Goal: Information Seeking & Learning: Learn about a topic

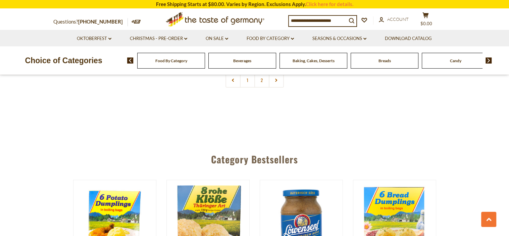
scroll to position [1577, 0]
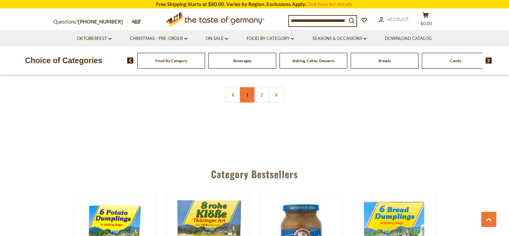
click at [245, 88] on link "1" at bounding box center [247, 94] width 15 height 15
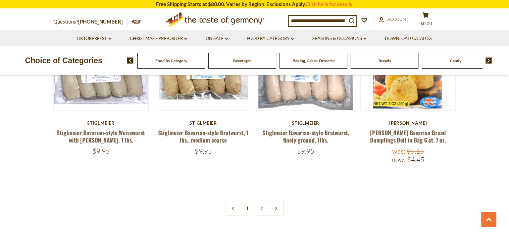
scroll to position [1464, 0]
click at [262, 200] on link "2" at bounding box center [261, 207] width 15 height 15
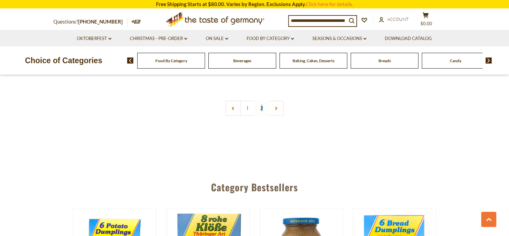
scroll to position [894, 0]
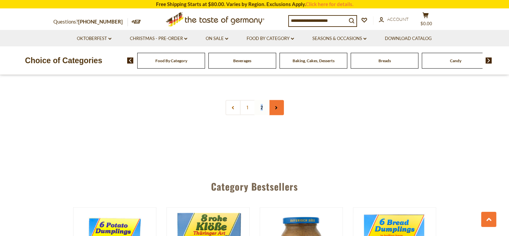
click at [275, 100] on link at bounding box center [276, 107] width 15 height 15
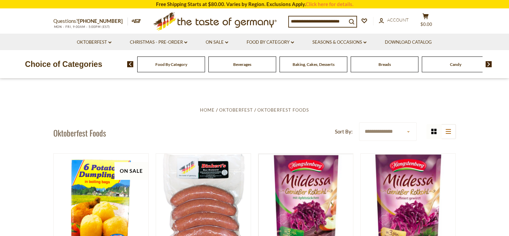
click at [169, 66] on div "Food By Category" at bounding box center [171, 64] width 68 height 16
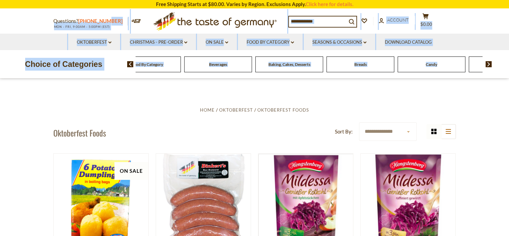
drag, startPoint x: 459, startPoint y: 66, endPoint x: 106, endPoint y: 23, distance: 356.3
click at [106, 23] on header "Free Shipping Starts at $80.00. Varies by Region. Exclusions Apply. Click here …" at bounding box center [254, 39] width 509 height 79
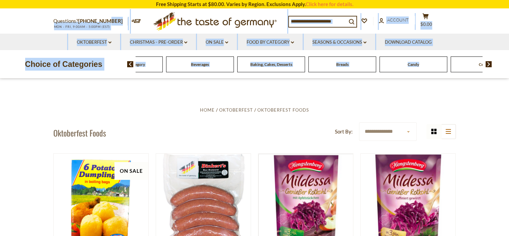
click at [128, 62] on img at bounding box center [130, 64] width 6 height 6
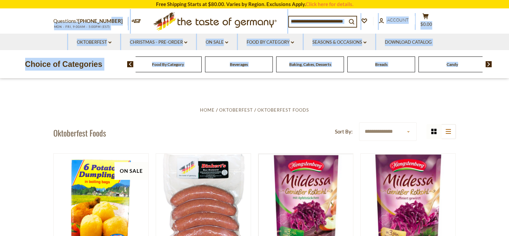
click at [130, 62] on img at bounding box center [130, 64] width 6 height 6
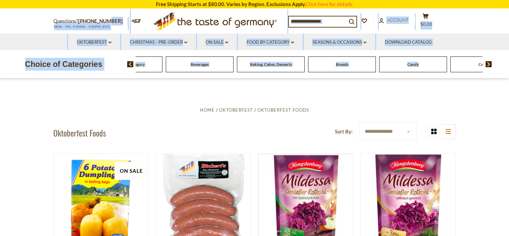
click at [141, 62] on span "Food By Category" at bounding box center [129, 64] width 32 height 5
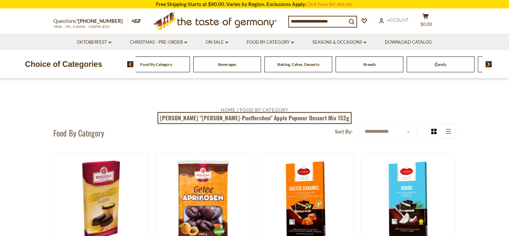
drag, startPoint x: 447, startPoint y: 68, endPoint x: 437, endPoint y: 65, distance: 10.4
click at [190, 65] on div "Candy" at bounding box center [156, 64] width 68 height 16
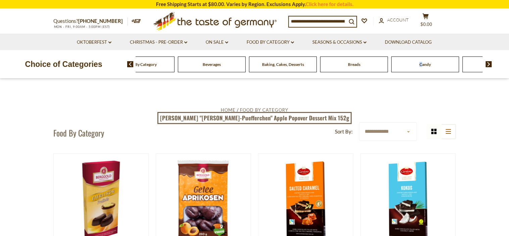
click at [129, 62] on img at bounding box center [130, 64] width 6 height 6
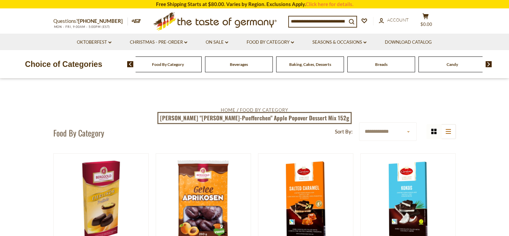
click at [129, 61] on div "Food By Category Beverages Baking, Cakes, Desserts Breads Candy Cereal Cookies …" at bounding box center [318, 64] width 382 height 16
drag, startPoint x: 472, startPoint y: 64, endPoint x: 444, endPoint y: 66, distance: 27.6
click at [248, 109] on span "Food By Category" at bounding box center [264, 109] width 48 height 5
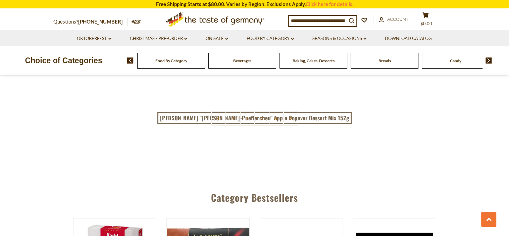
scroll to position [1476, 0]
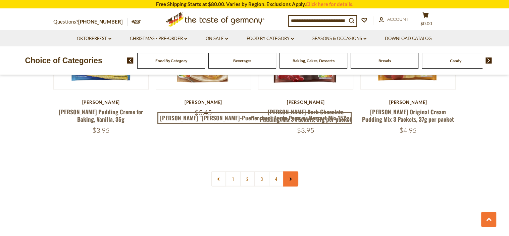
click at [293, 171] on link at bounding box center [290, 178] width 15 height 15
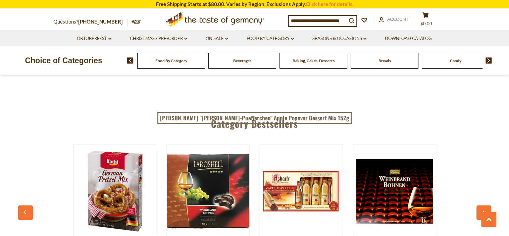
scroll to position [1812, 0]
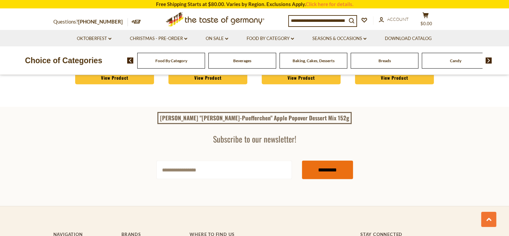
click at [320, 160] on input "*********" at bounding box center [327, 169] width 51 height 18
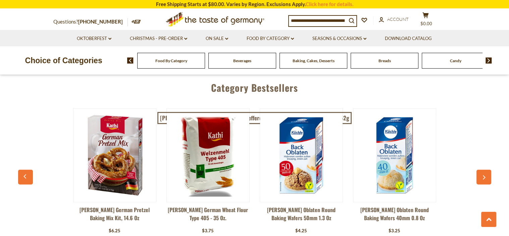
scroll to position [1745, 0]
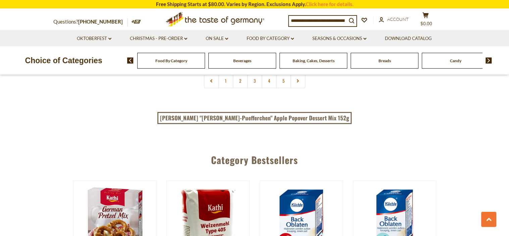
click at [256, 68] on div "Choice of Categories Food By Category Beverages Baking, Cakes, Desserts Breads …" at bounding box center [254, 60] width 509 height 28
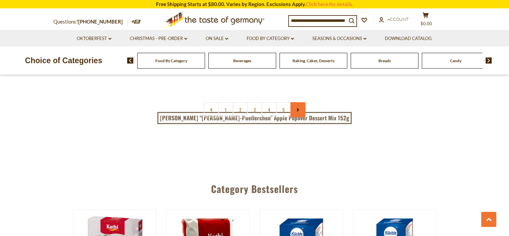
click at [297, 111] on use at bounding box center [298, 109] width 2 height 3
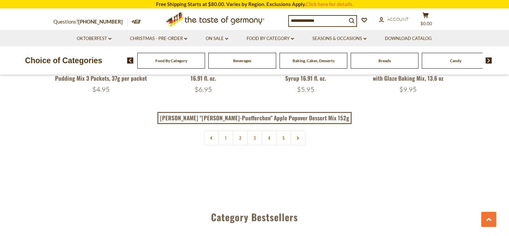
scroll to position [1611, 0]
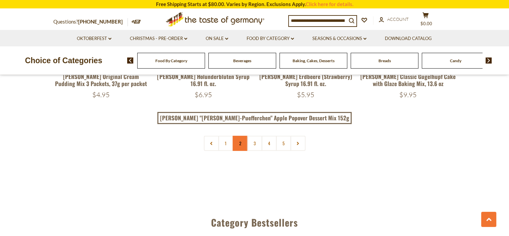
click at [239, 142] on link "2" at bounding box center [240, 143] width 15 height 15
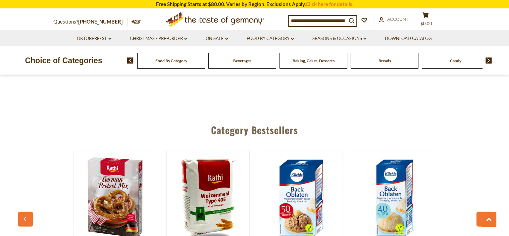
scroll to position [1591, 0]
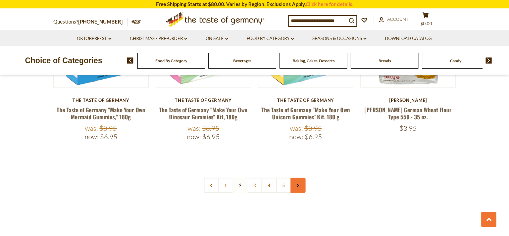
click at [297, 184] on icon at bounding box center [298, 185] width 4 height 3
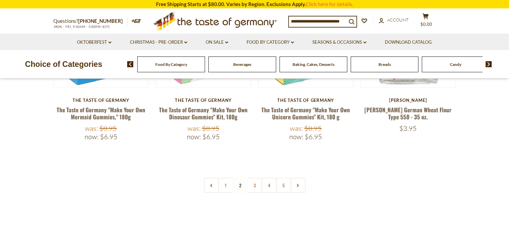
scroll to position [0, 0]
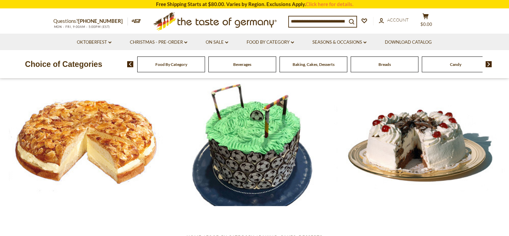
click at [297, 163] on div at bounding box center [254, 142] width 509 height 127
click at [386, 66] on span "Breads" at bounding box center [384, 64] width 12 height 5
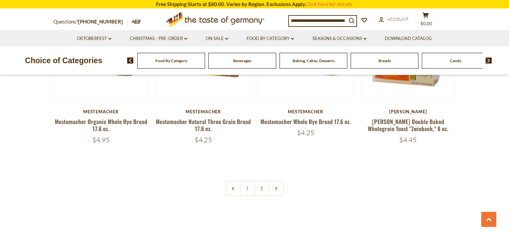
scroll to position [1577, 0]
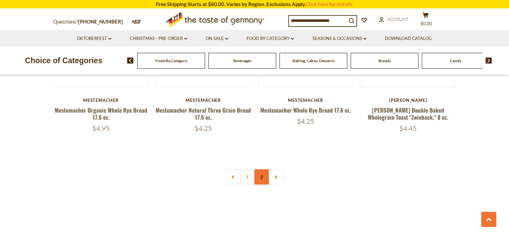
click at [262, 175] on link "2" at bounding box center [261, 176] width 15 height 15
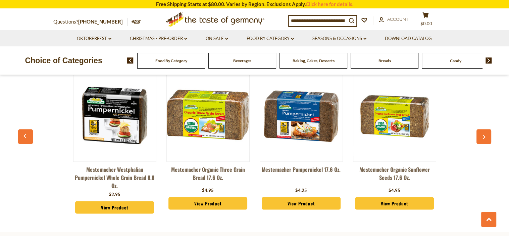
scroll to position [1155, 0]
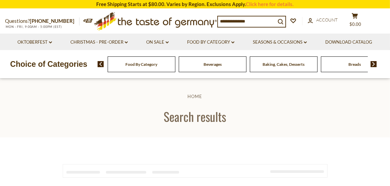
type input "**********"
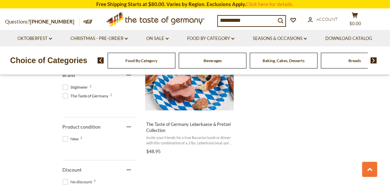
scroll to position [369, 0]
